Goal: Find specific page/section: Find specific page/section

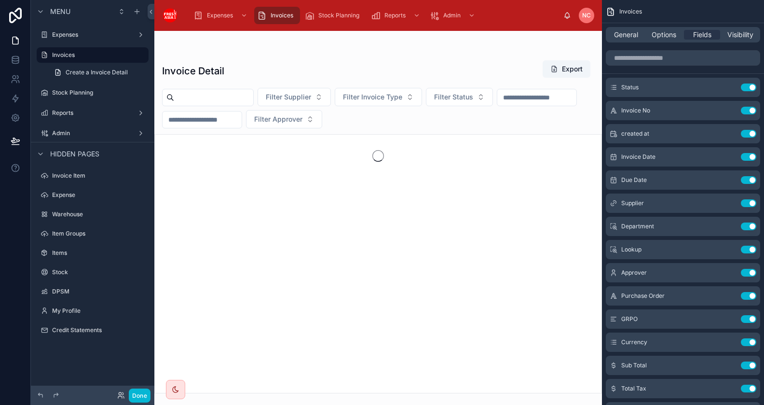
scroll to position [180, 0]
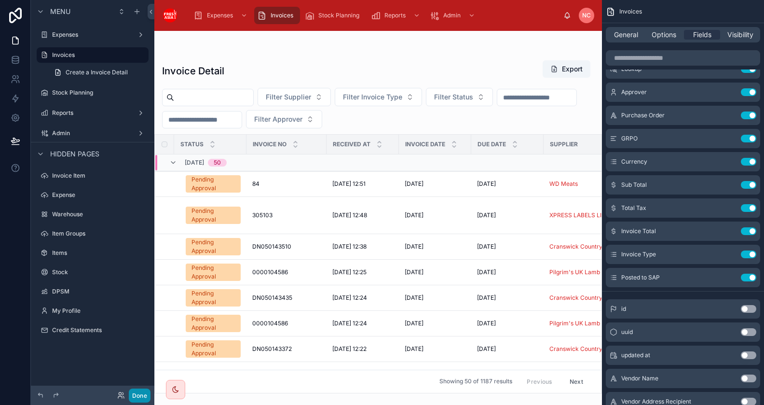
click at [144, 394] on button "Done" at bounding box center [140, 395] width 22 height 14
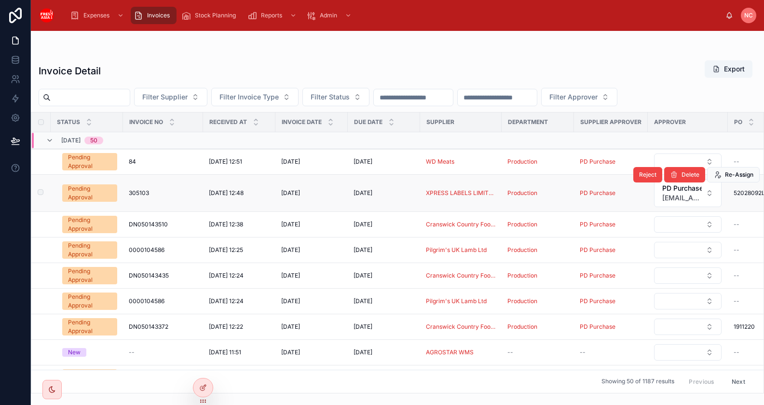
scroll to position [0, 0]
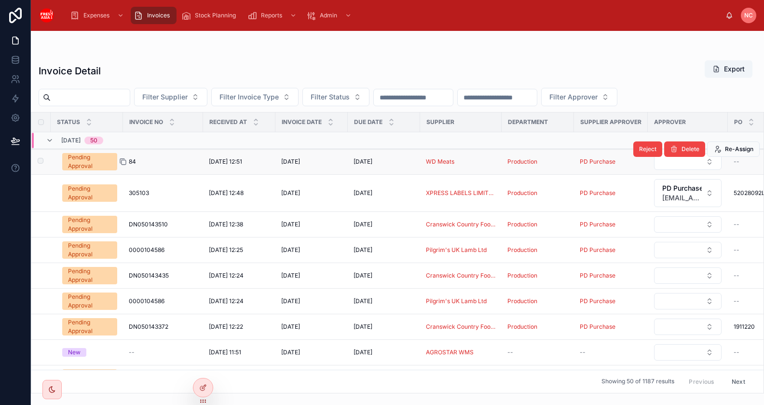
click at [134, 159] on div at bounding box center [126, 162] width 15 height 8
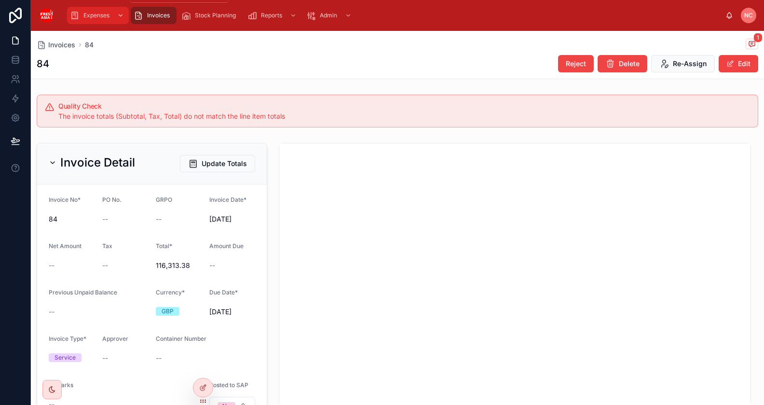
click at [91, 14] on span "Expenses" at bounding box center [96, 16] width 26 height 8
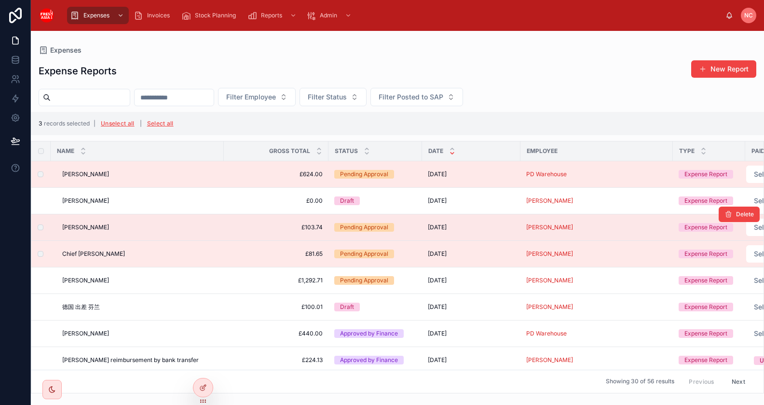
click at [96, 223] on span "[PERSON_NAME]" at bounding box center [85, 227] width 47 height 8
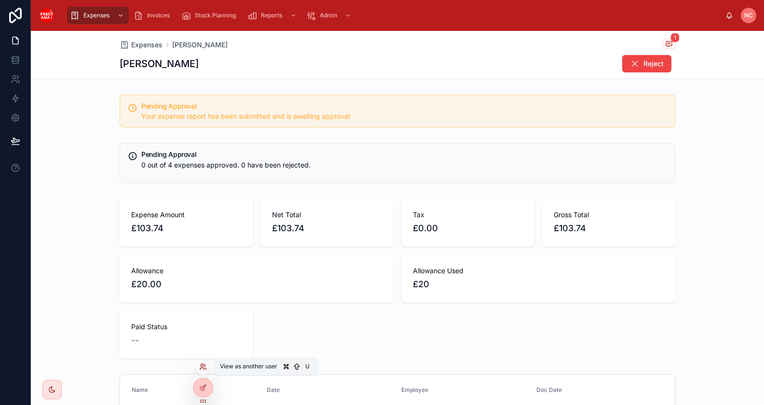
click at [205, 367] on icon at bounding box center [203, 367] width 8 height 8
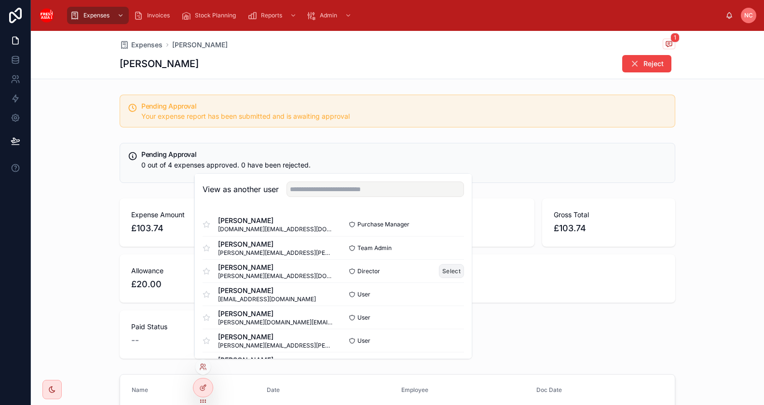
click at [460, 271] on button "Select" at bounding box center [451, 271] width 25 height 14
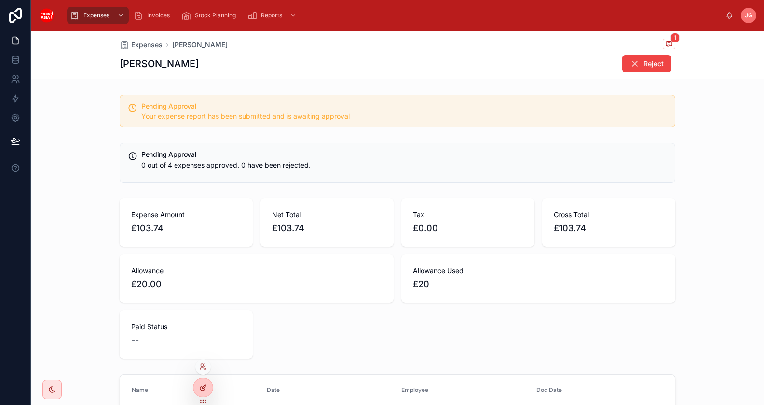
click at [205, 388] on icon at bounding box center [203, 388] width 8 height 8
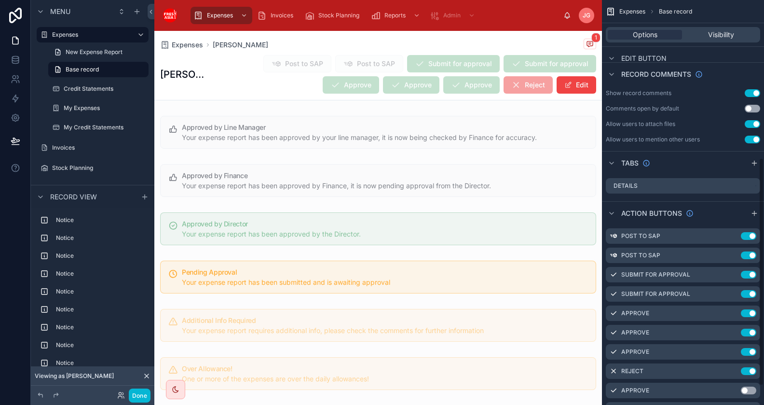
scroll to position [281, 0]
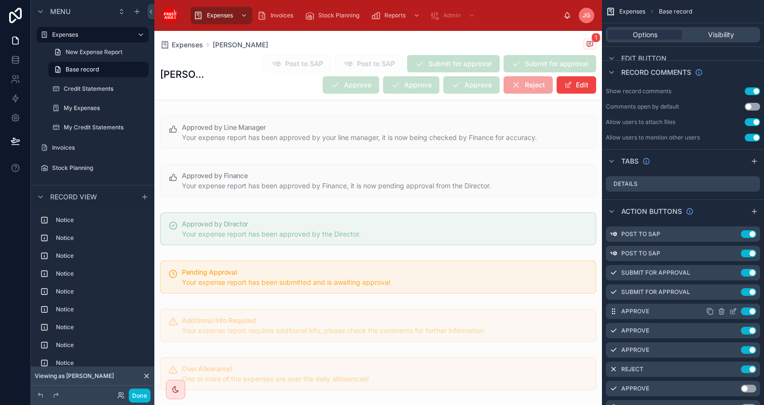
click at [734, 312] on icon "scrollable content" at bounding box center [734, 311] width 8 height 8
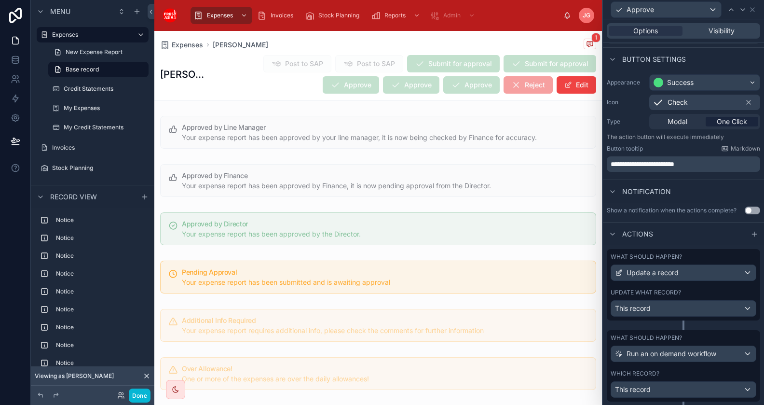
scroll to position [48, 0]
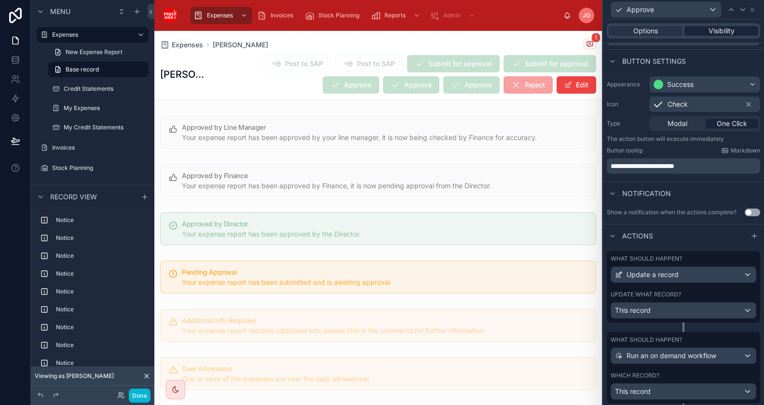
click at [720, 33] on span "Visibility" at bounding box center [722, 31] width 26 height 10
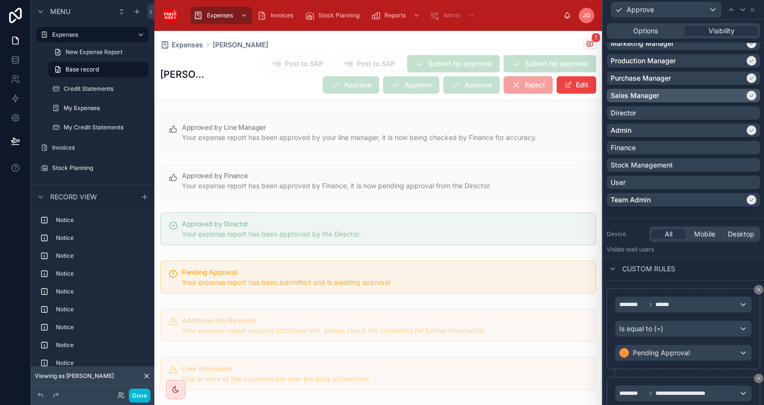
scroll to position [172, 0]
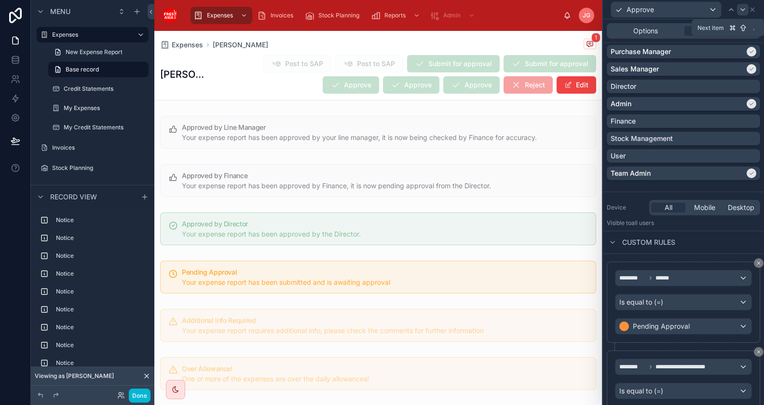
click at [741, 10] on icon at bounding box center [743, 10] width 8 height 8
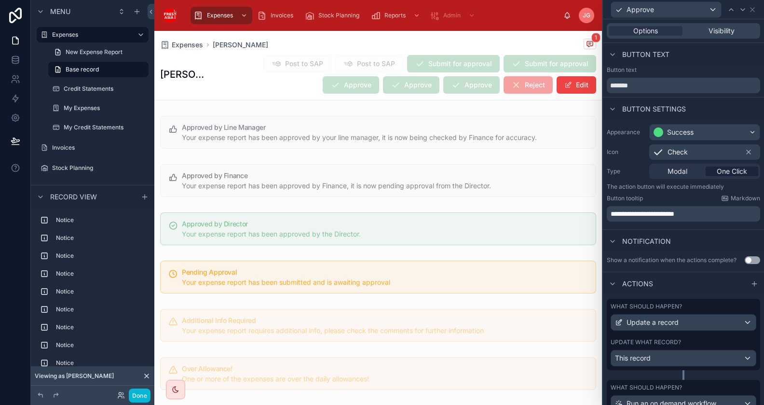
click at [729, 22] on div "Options Visibility" at bounding box center [683, 30] width 161 height 23
click at [729, 27] on span "Visibility" at bounding box center [722, 31] width 26 height 10
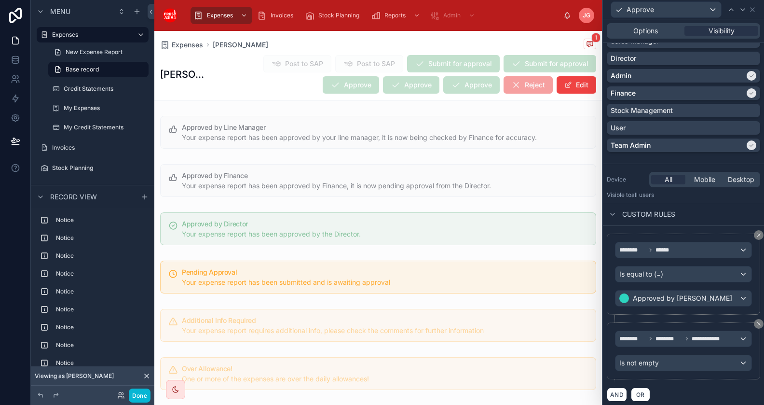
scroll to position [0, 0]
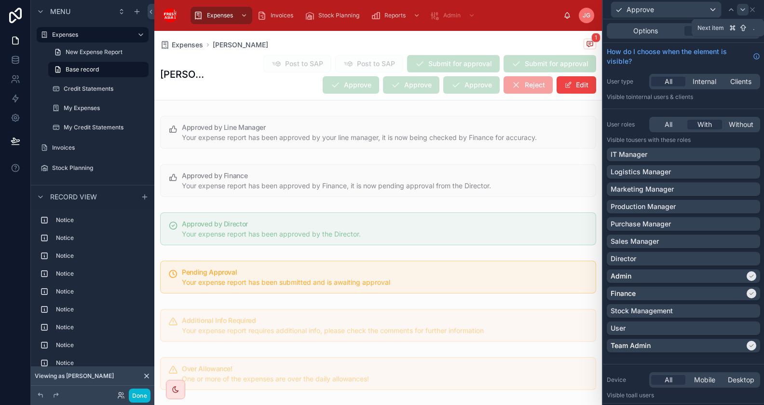
click at [743, 11] on icon at bounding box center [743, 10] width 4 height 2
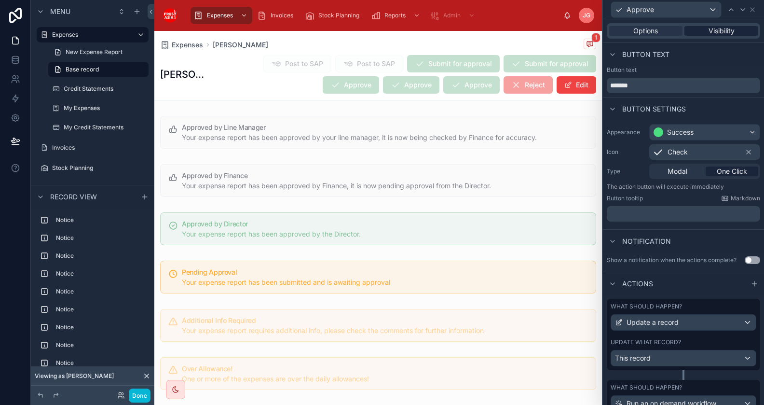
click at [720, 35] on span "Visibility" at bounding box center [722, 31] width 26 height 10
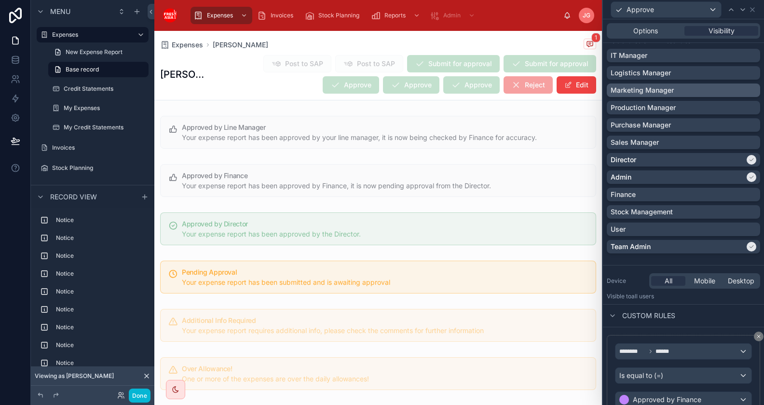
scroll to position [137, 0]
